Goal: Task Accomplishment & Management: Manage account settings

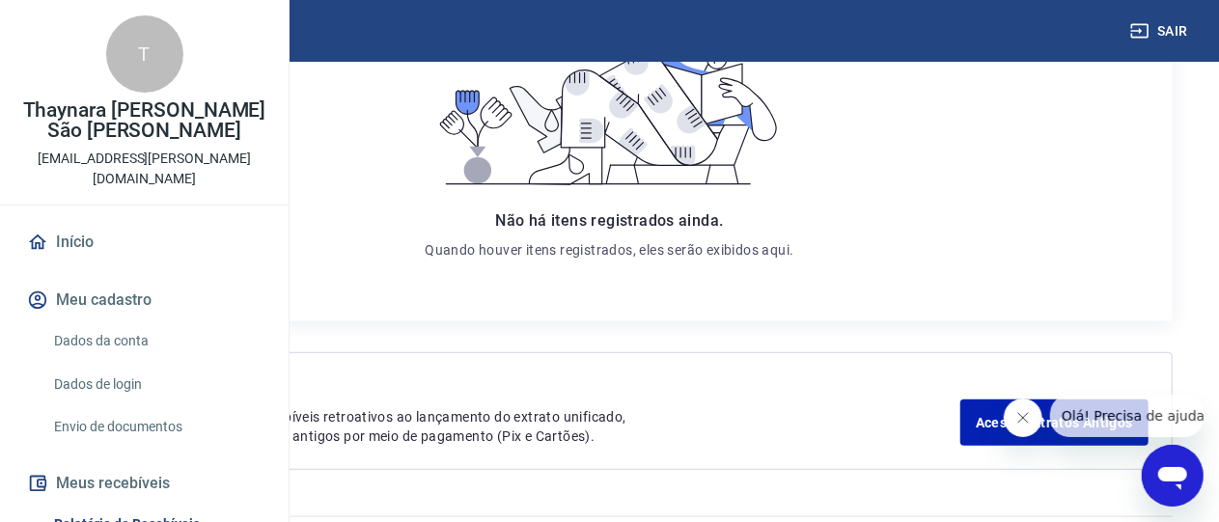
scroll to position [434, 0]
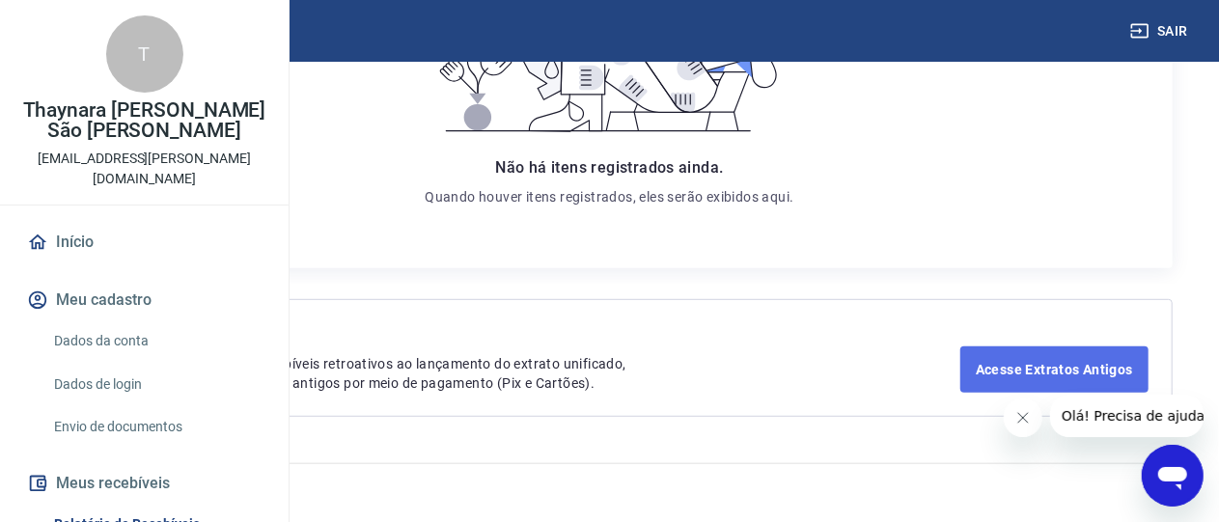
click at [1042, 379] on link "Acesse Extratos Antigos" at bounding box center [1055, 370] width 188 height 46
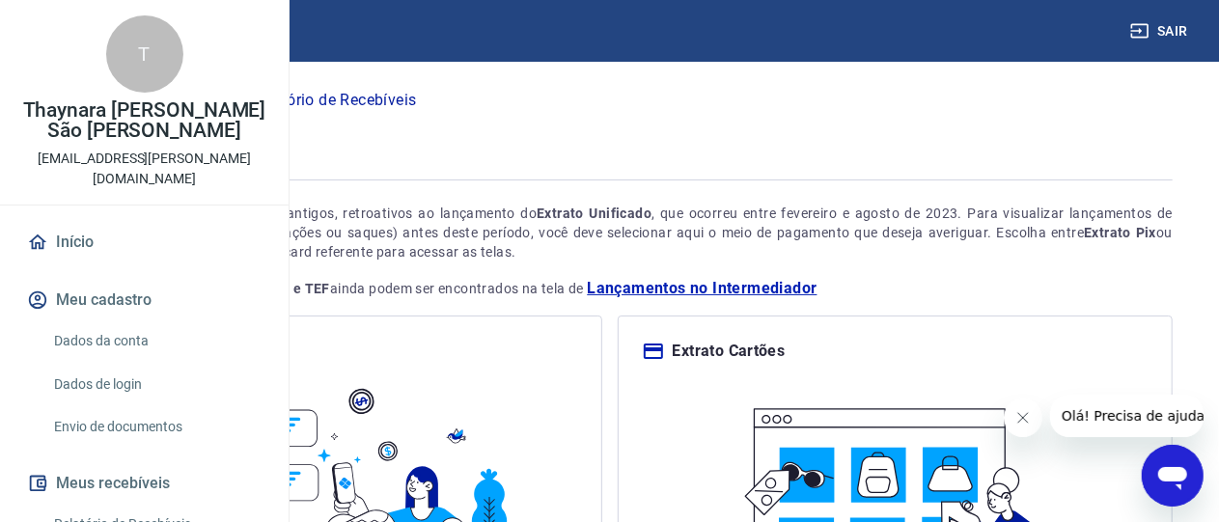
click at [63, 264] on link "Início" at bounding box center [144, 242] width 242 height 42
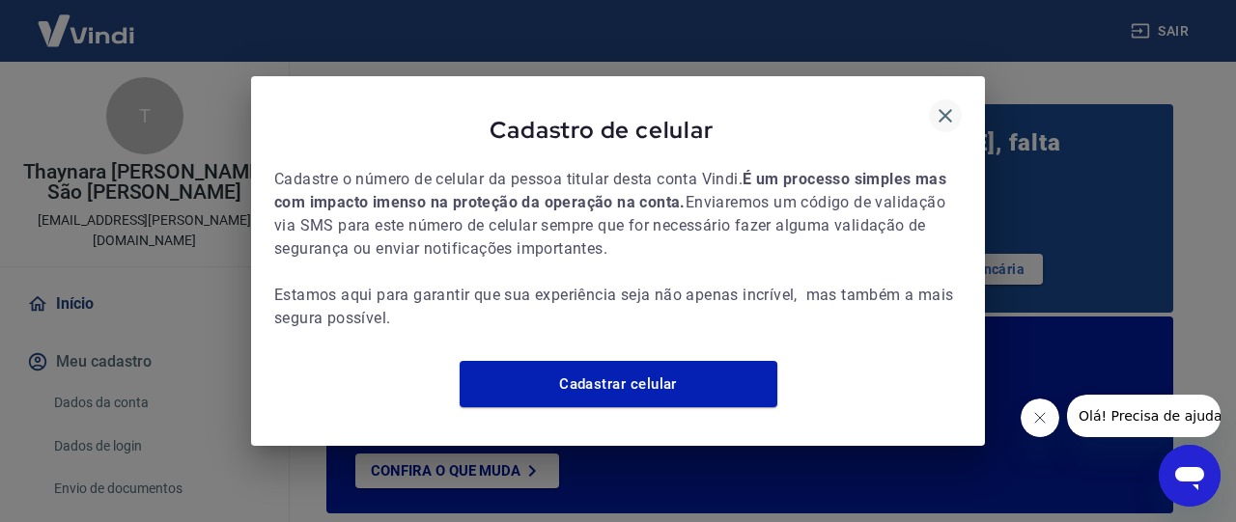
click at [951, 109] on icon "button" at bounding box center [945, 116] width 14 height 14
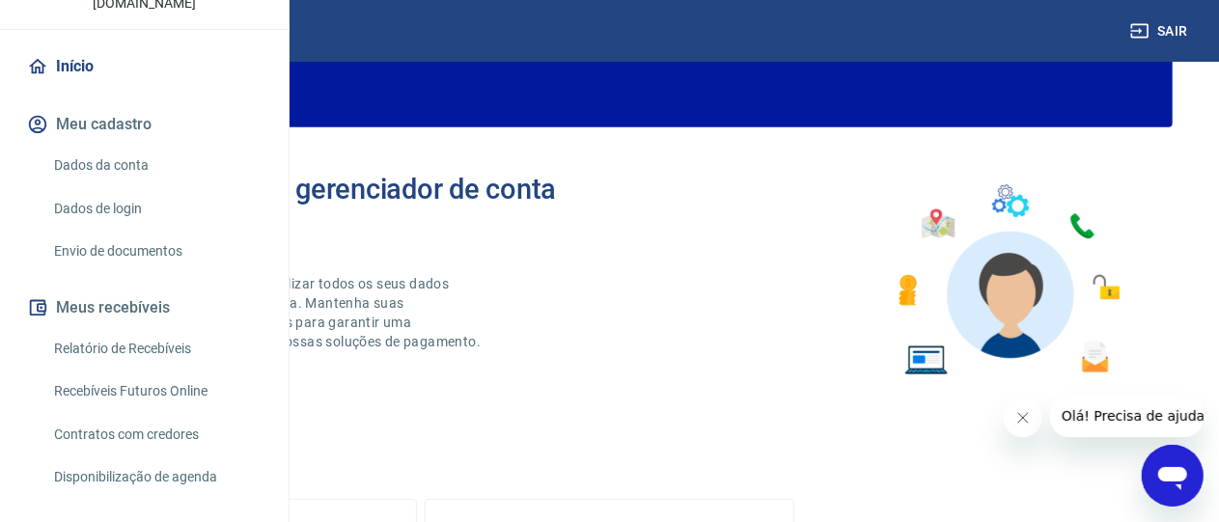
scroll to position [193, 0]
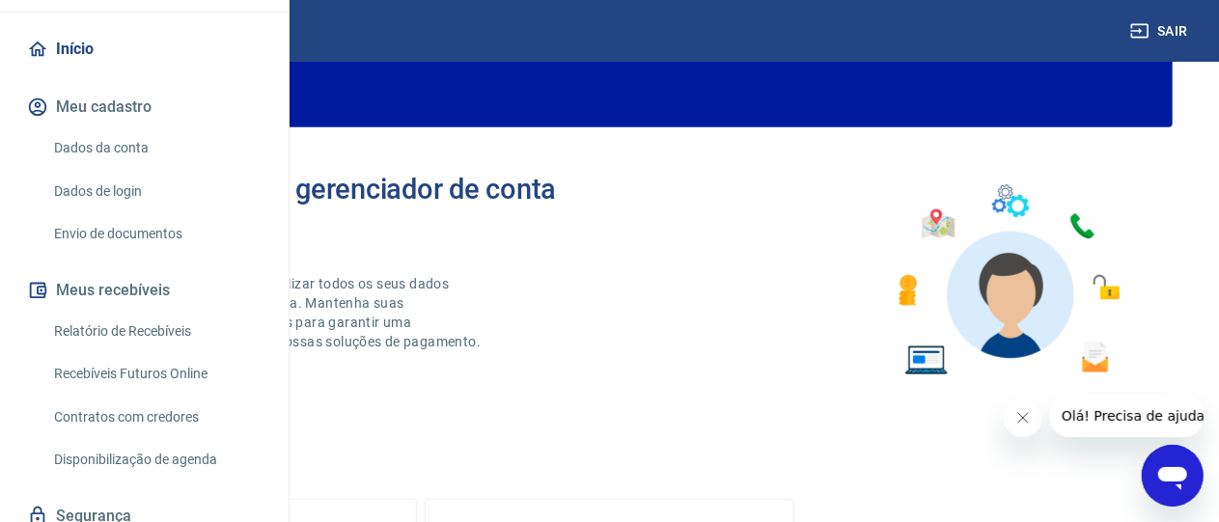
click at [134, 351] on link "Relatório de Recebíveis" at bounding box center [155, 332] width 219 height 40
